Goal: Transaction & Acquisition: Purchase product/service

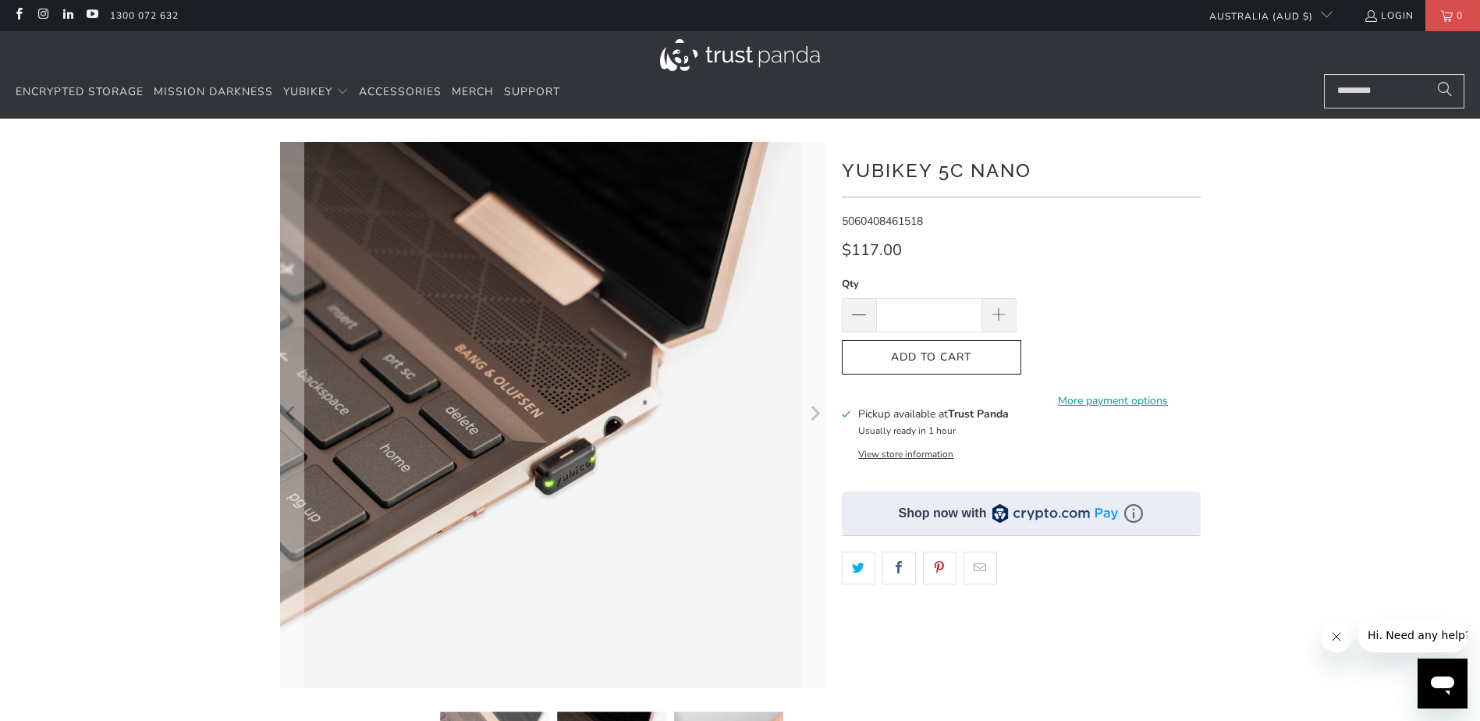
click at [1345, 85] on input "Search..." at bounding box center [1394, 91] width 140 height 34
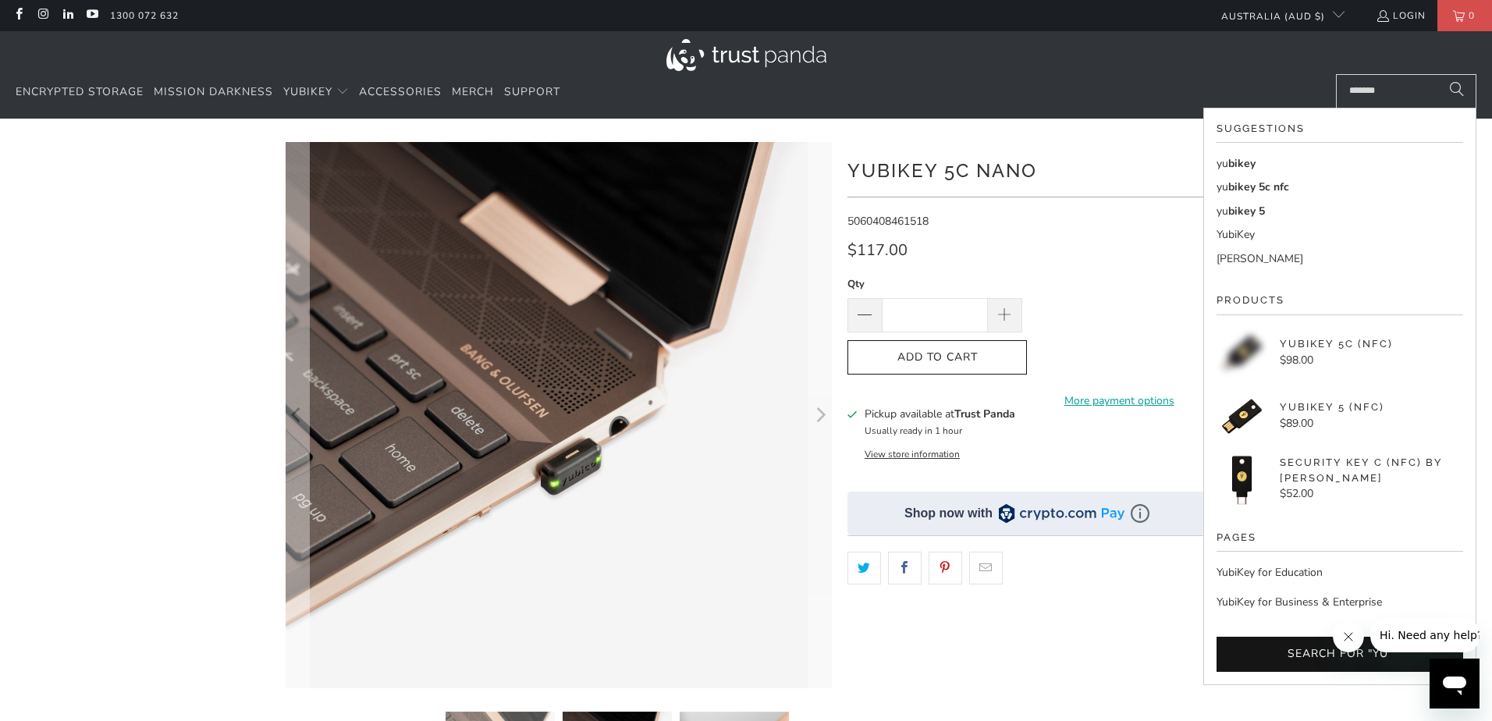
type input "*******"
click at [1437, 74] on button "Search" at bounding box center [1456, 91] width 39 height 34
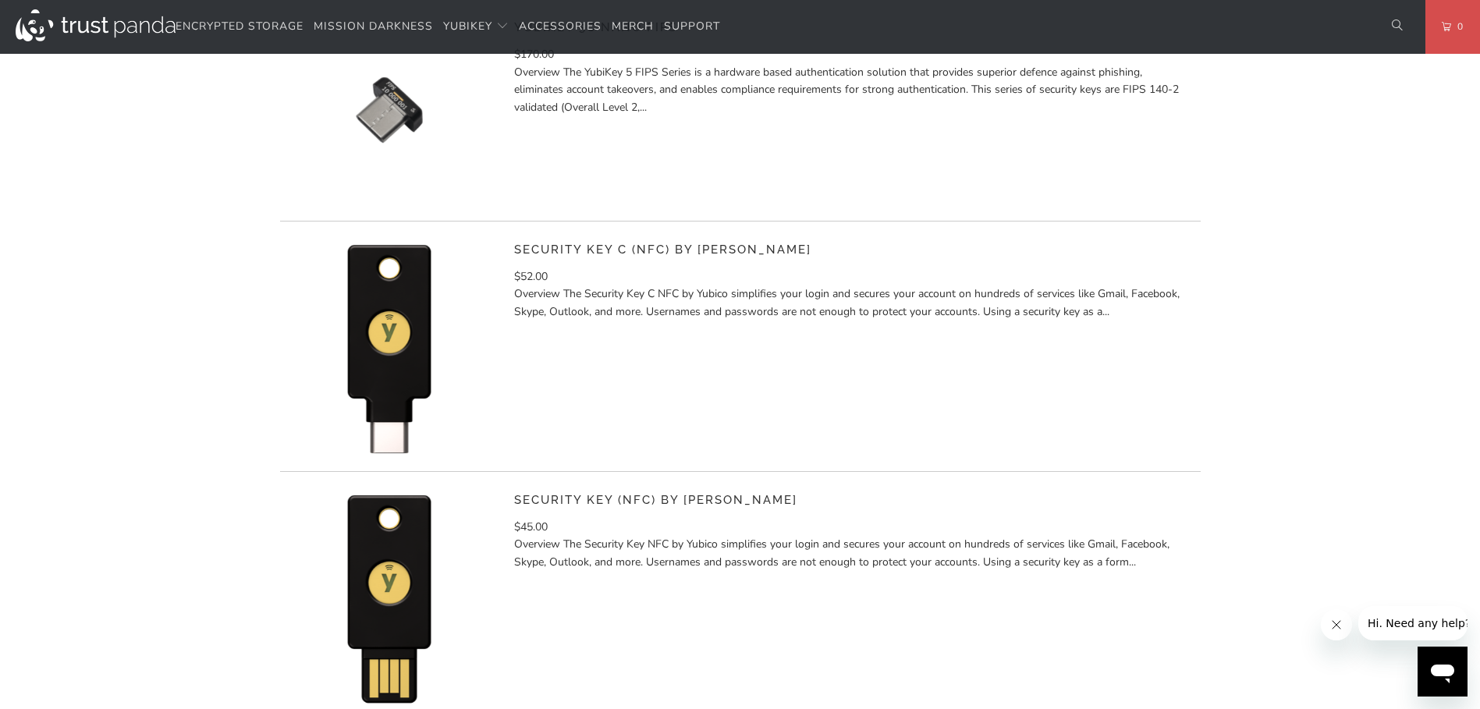
scroll to position [2809, 0]
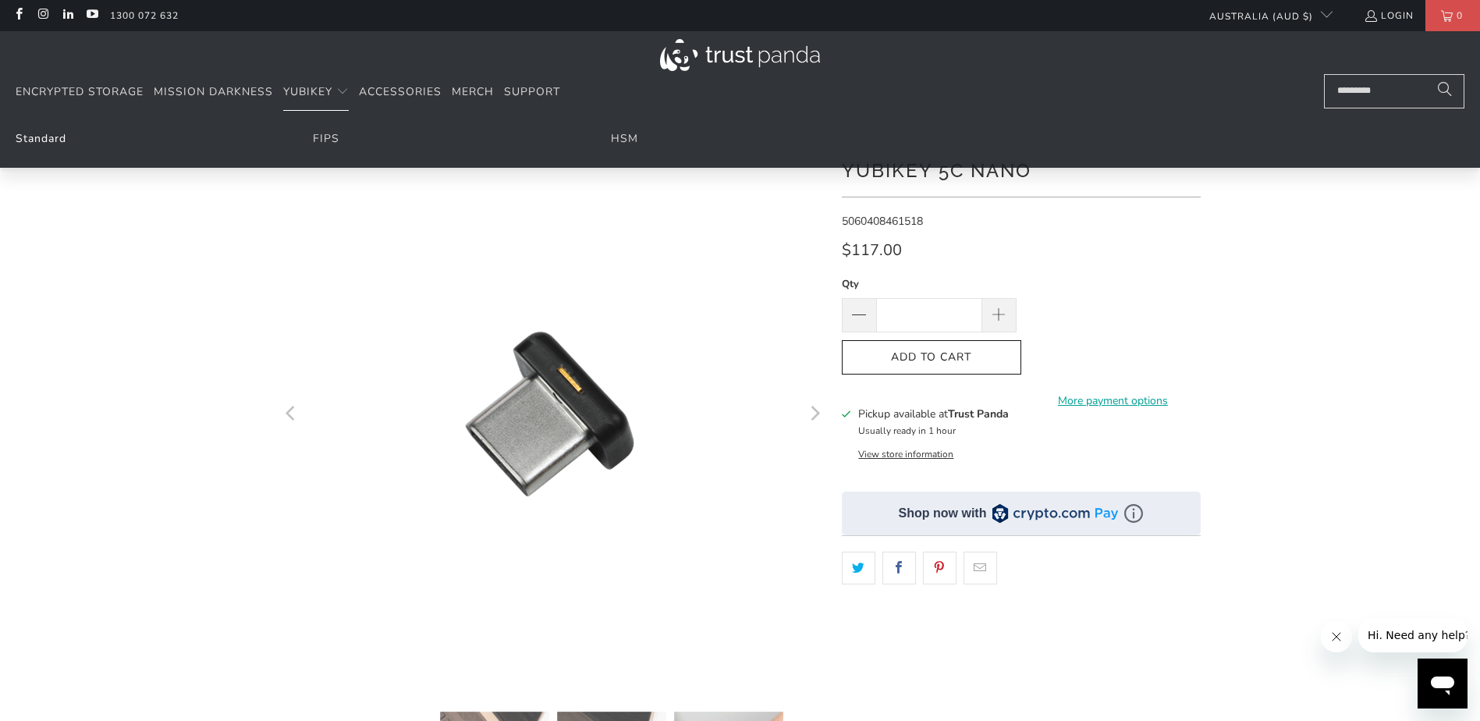
click at [45, 134] on link "Standard" at bounding box center [41, 138] width 51 height 15
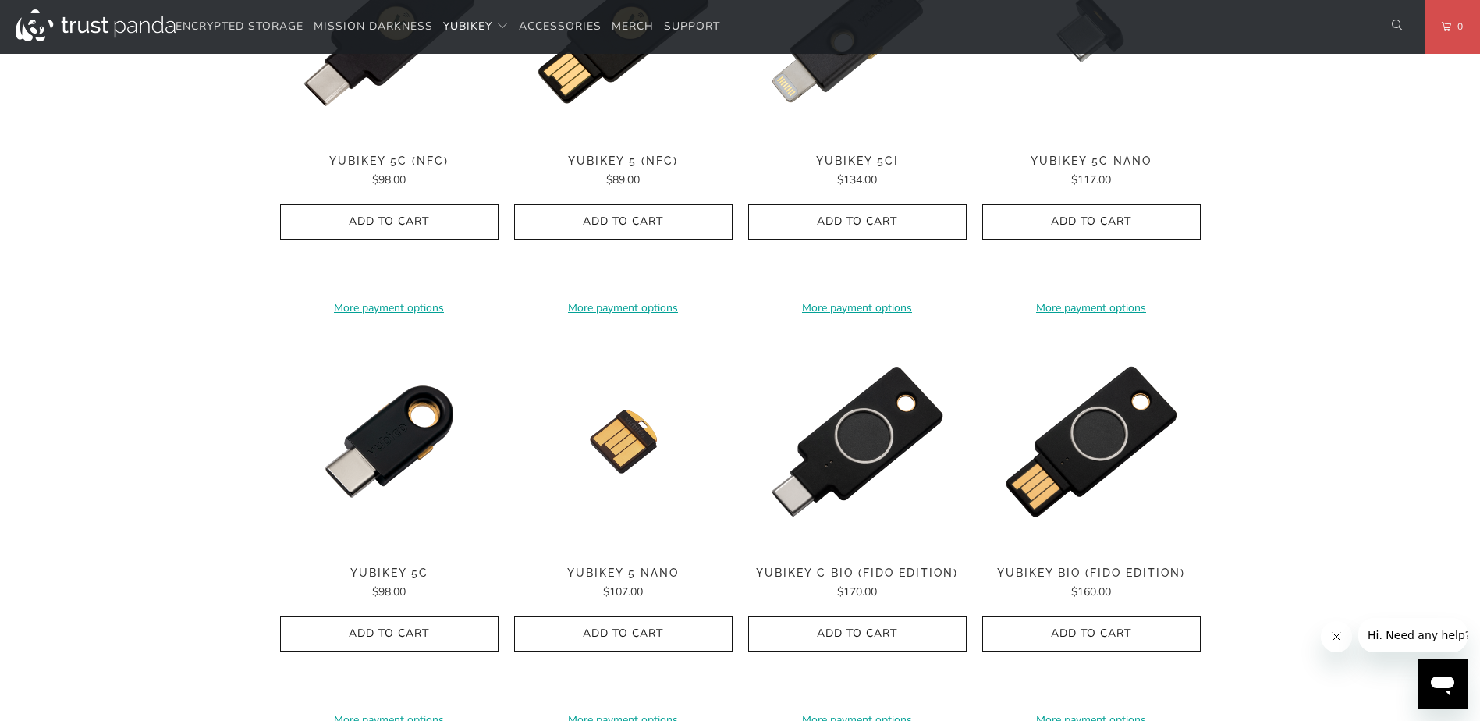
scroll to position [624, 0]
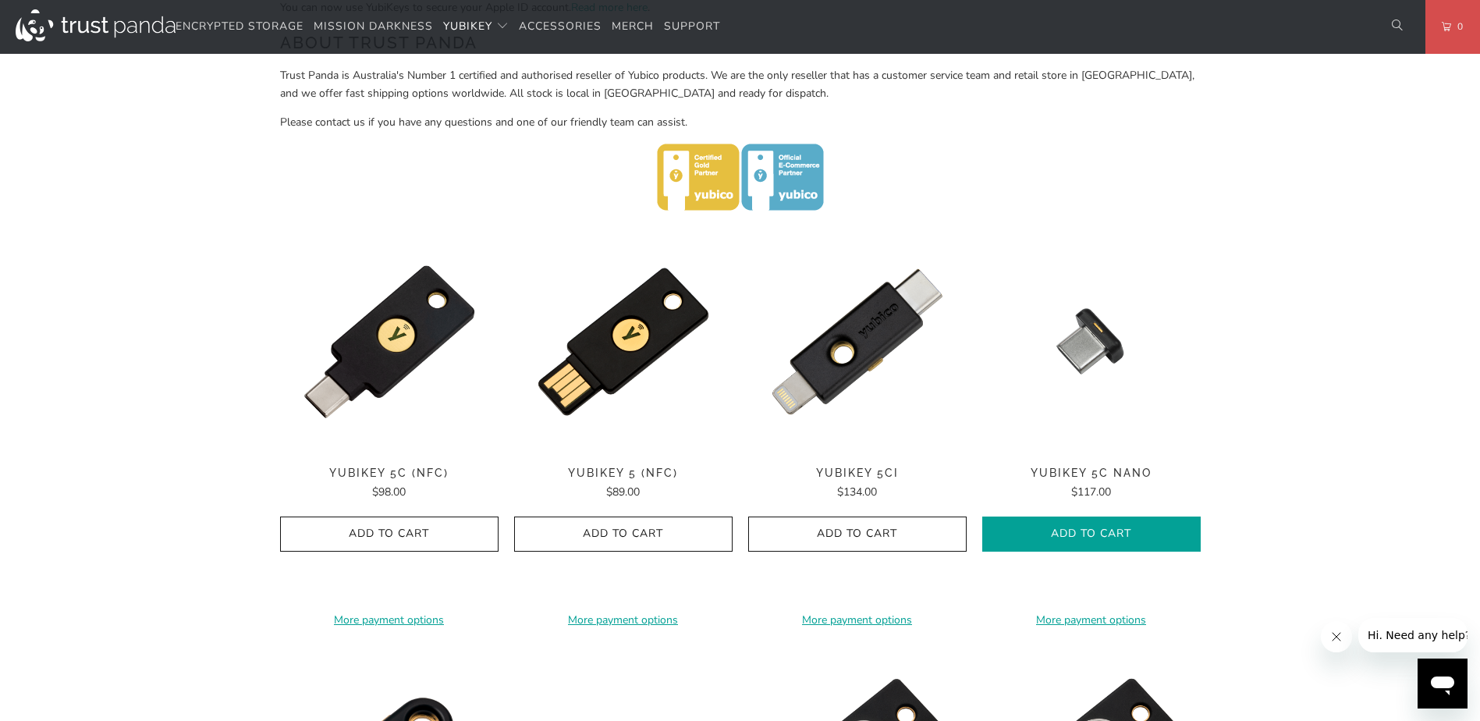
click at [1103, 528] on icon "button" at bounding box center [1091, 534] width 25 height 25
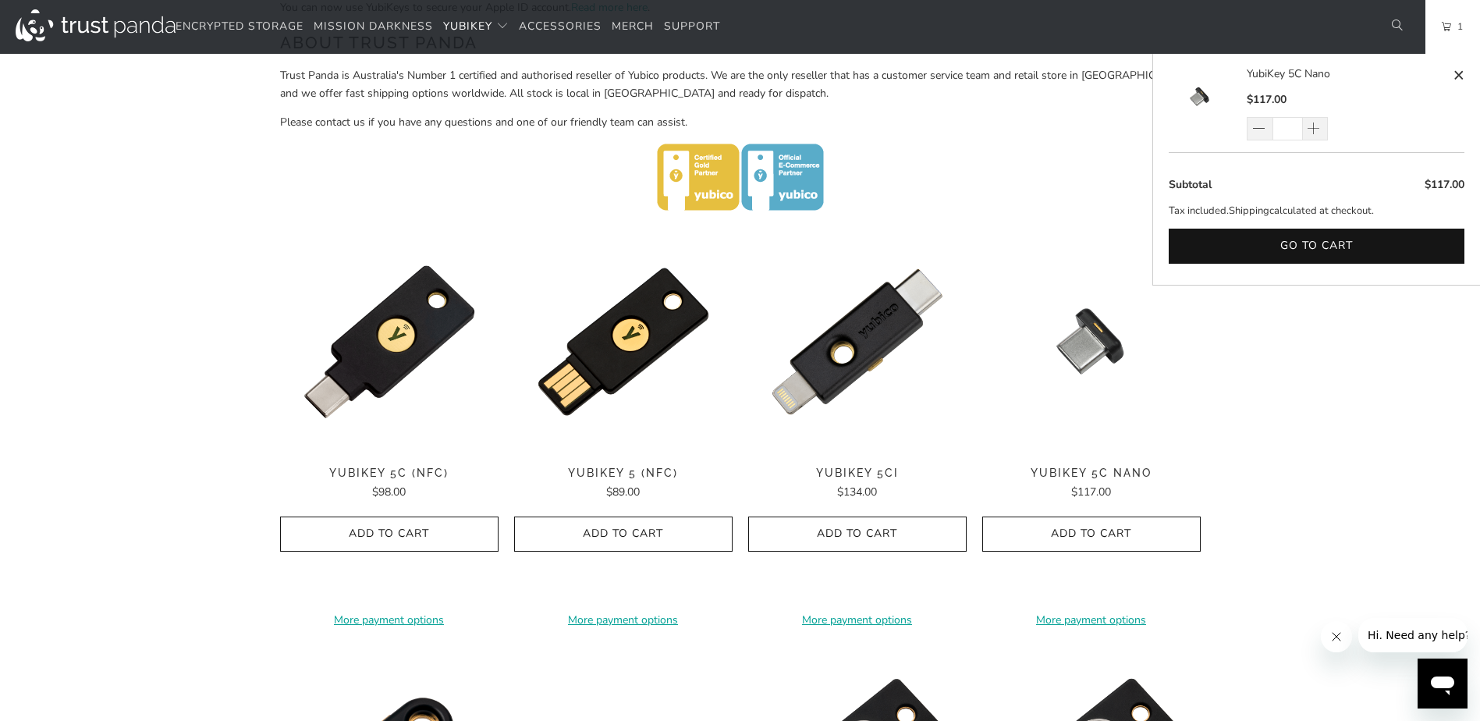
scroll to position [702, 0]
